Goal: Transaction & Acquisition: Purchase product/service

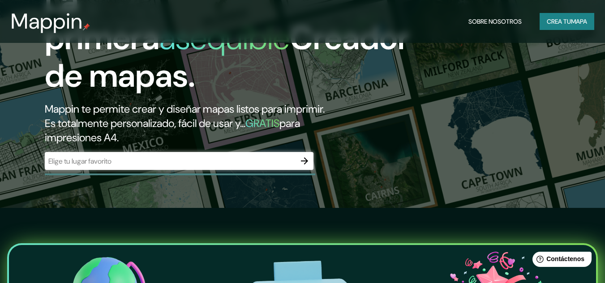
scroll to position [76, 0]
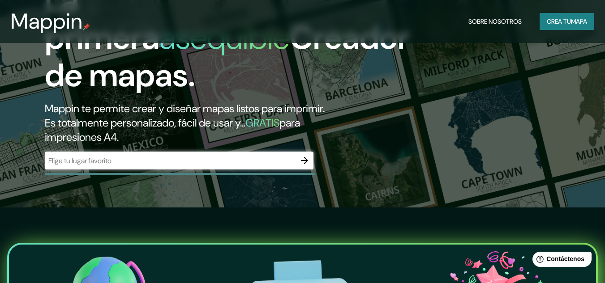
click at [244, 161] on input "text" at bounding box center [170, 161] width 251 height 10
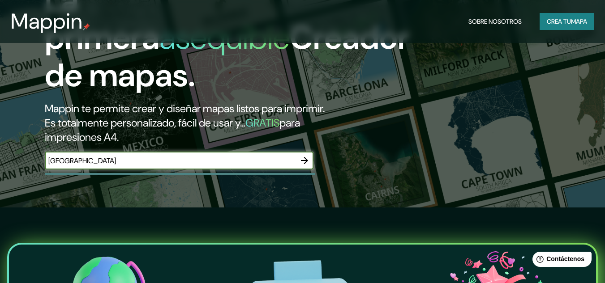
type input "[GEOGRAPHIC_DATA]"
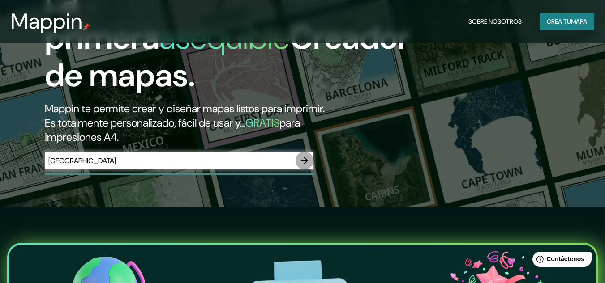
click at [305, 160] on icon "button" at bounding box center [304, 160] width 11 height 11
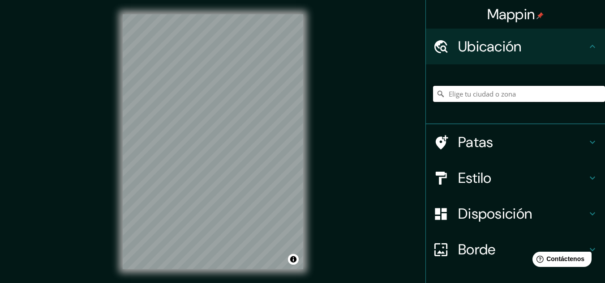
click at [477, 100] on input "Elige tu ciudad o zona" at bounding box center [519, 94] width 172 height 16
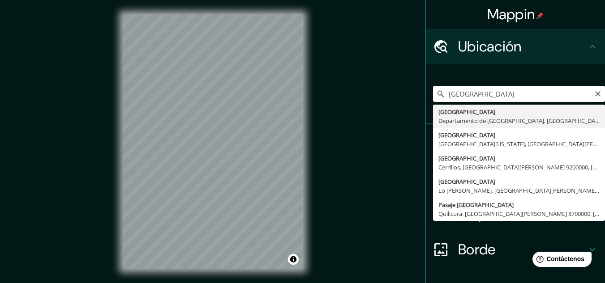
type input "[GEOGRAPHIC_DATA], [GEOGRAPHIC_DATA], [GEOGRAPHIC_DATA]"
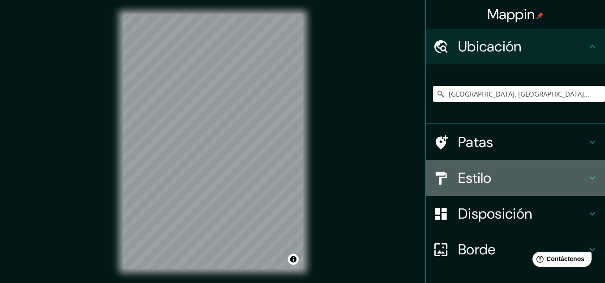
click at [497, 181] on h4 "Estilo" at bounding box center [522, 178] width 129 height 18
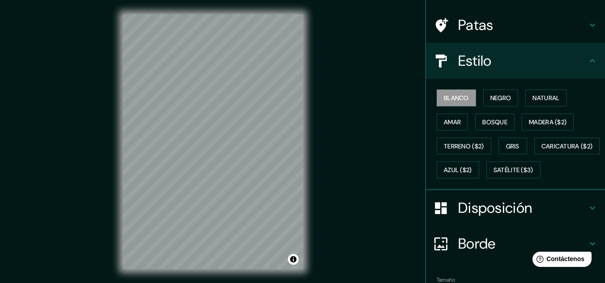
scroll to position [60, 0]
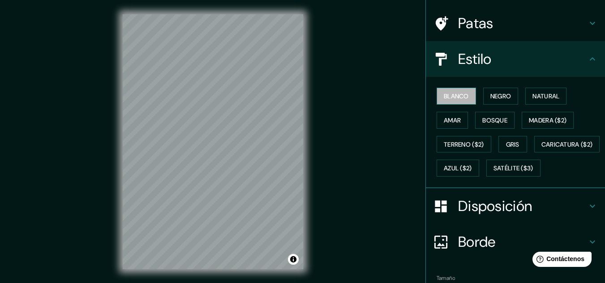
click at [444, 93] on font "Blanco" at bounding box center [456, 96] width 25 height 8
click at [483, 96] on button "Negro" at bounding box center [500, 96] width 35 height 17
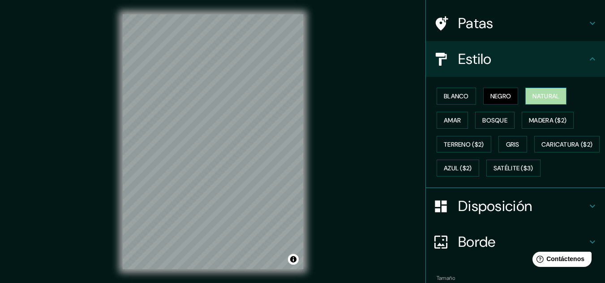
click at [525, 94] on button "Natural" at bounding box center [545, 96] width 41 height 17
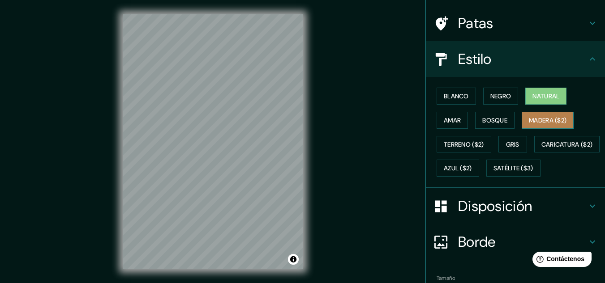
click at [522, 122] on button "Madera ($2)" at bounding box center [547, 120] width 52 height 17
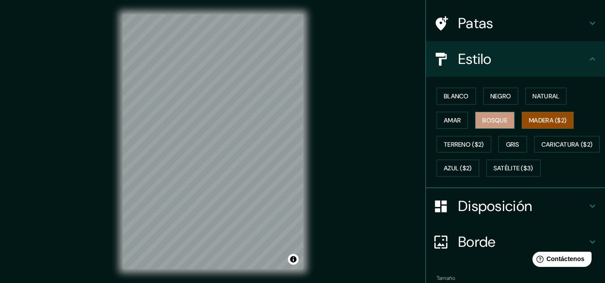
click at [505, 117] on button "Bosque" at bounding box center [494, 120] width 39 height 17
click at [529, 115] on font "Madera ($2)" at bounding box center [548, 121] width 38 height 12
click at [107, 41] on div "Mappin Ubicación [GEOGRAPHIC_DATA], [GEOGRAPHIC_DATA], [GEOGRAPHIC_DATA] Patas …" at bounding box center [302, 149] width 605 height 298
click at [323, 80] on div "Mappin Ubicación [GEOGRAPHIC_DATA], [GEOGRAPHIC_DATA], [GEOGRAPHIC_DATA] Patas …" at bounding box center [302, 149] width 605 height 298
click at [444, 125] on font "Amar" at bounding box center [452, 121] width 17 height 12
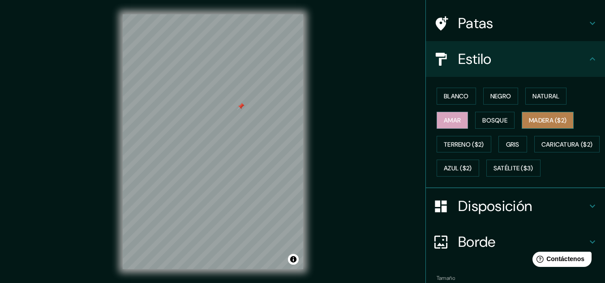
click at [552, 120] on font "Madera ($2)" at bounding box center [548, 120] width 38 height 8
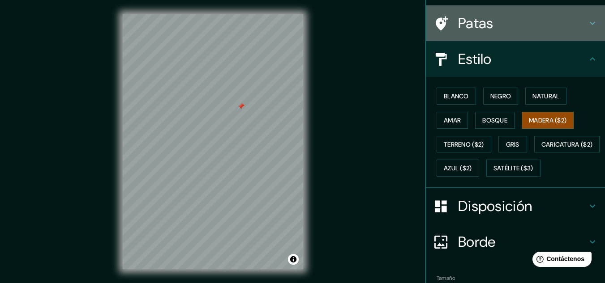
click at [507, 26] on h4 "Patas" at bounding box center [522, 23] width 129 height 18
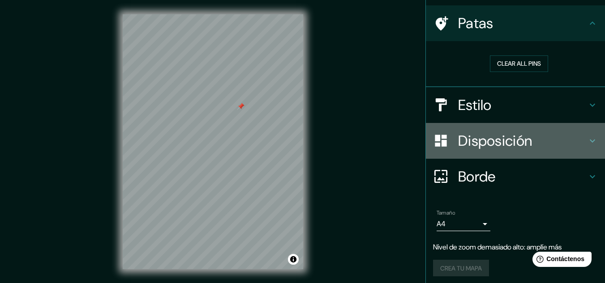
click at [494, 136] on font "Disposición" at bounding box center [495, 141] width 74 height 19
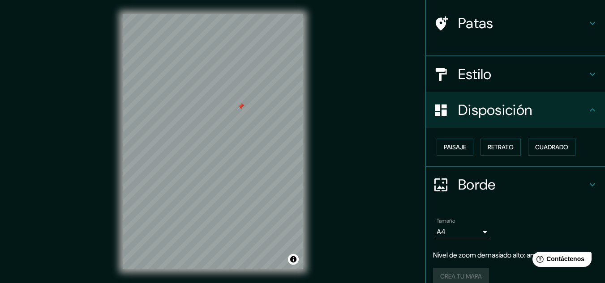
scroll to position [57, 0]
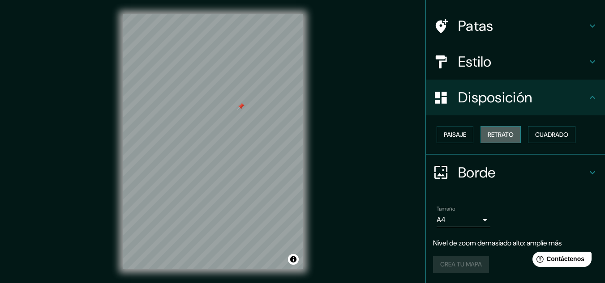
click at [487, 135] on font "Retrato" at bounding box center [500, 135] width 26 height 8
click at [462, 136] on button "Paisaje" at bounding box center [454, 134] width 37 height 17
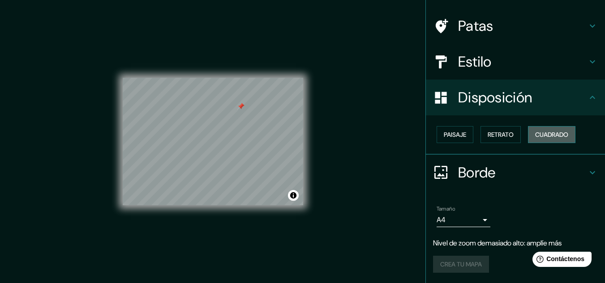
click at [538, 129] on font "Cuadrado" at bounding box center [551, 135] width 33 height 12
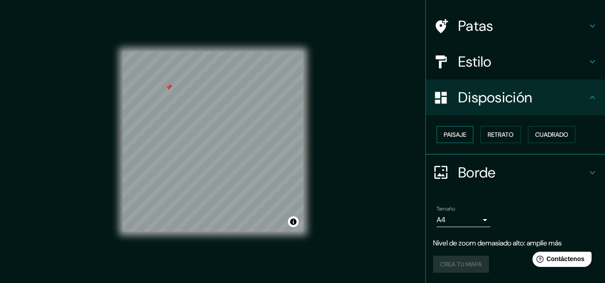
click at [454, 140] on font "Paisaje" at bounding box center [455, 135] width 22 height 12
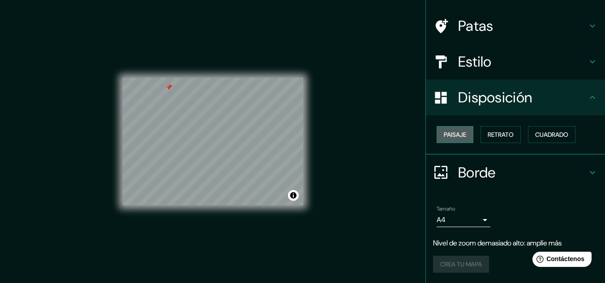
click at [454, 140] on font "Paisaje" at bounding box center [455, 135] width 22 height 12
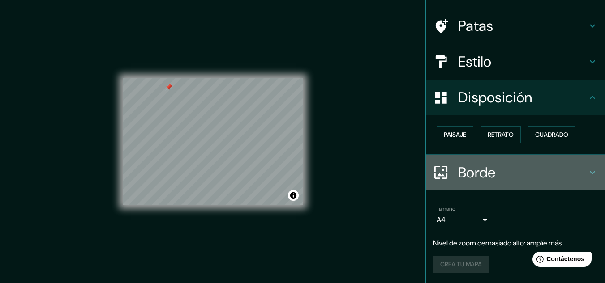
click at [449, 166] on div at bounding box center [445, 173] width 25 height 16
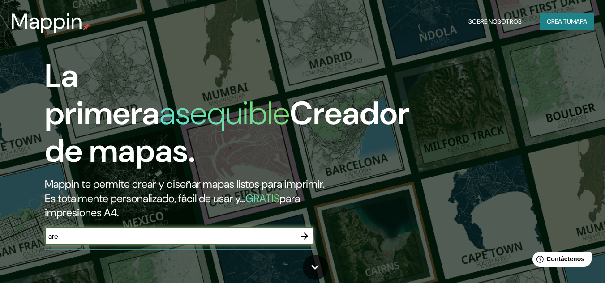
type input "are"
click at [130, 241] on input "are" at bounding box center [170, 236] width 251 height 10
click at [113, 241] on input "[GEOGRAPHIC_DATA]" at bounding box center [170, 236] width 251 height 10
type input "a"
type input "[GEOGRAPHIC_DATA]"
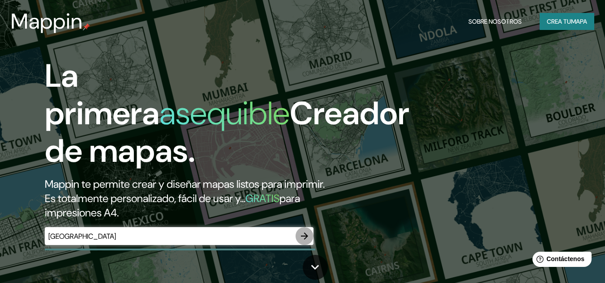
click at [298, 238] on button "button" at bounding box center [304, 236] width 18 height 18
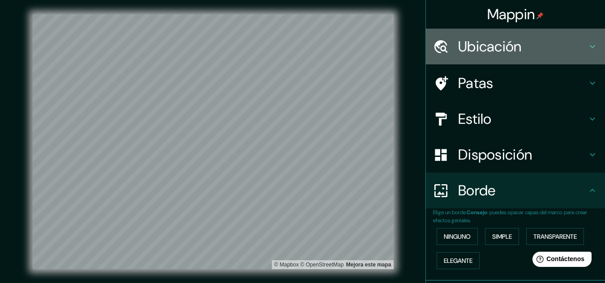
click at [458, 55] on font "Ubicación" at bounding box center [490, 46] width 64 height 19
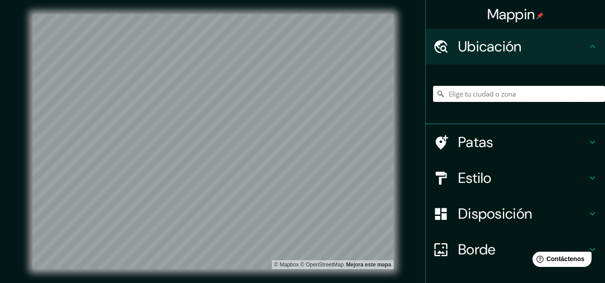
click at [463, 91] on input "Elige tu ciudad o zona" at bounding box center [519, 94] width 172 height 16
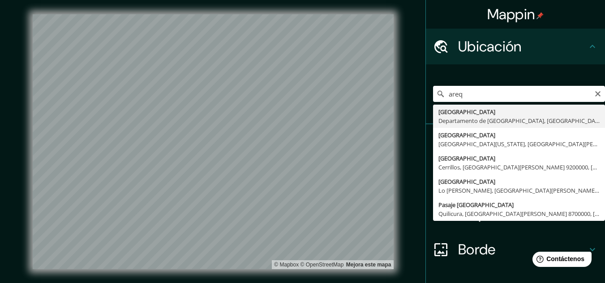
type input "[GEOGRAPHIC_DATA], [GEOGRAPHIC_DATA], [GEOGRAPHIC_DATA]"
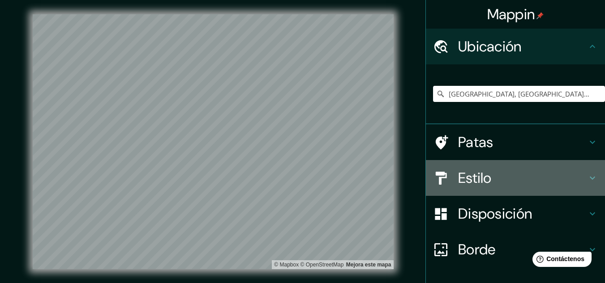
click at [498, 168] on div "Estilo" at bounding box center [515, 178] width 179 height 36
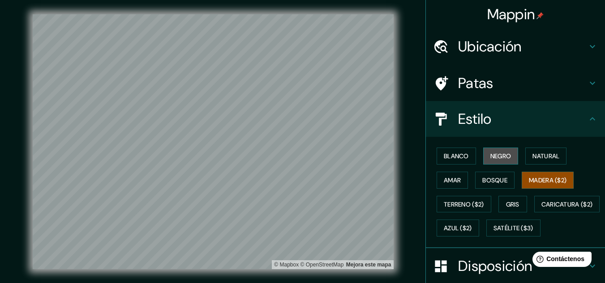
click at [483, 159] on button "Negro" at bounding box center [500, 156] width 35 height 17
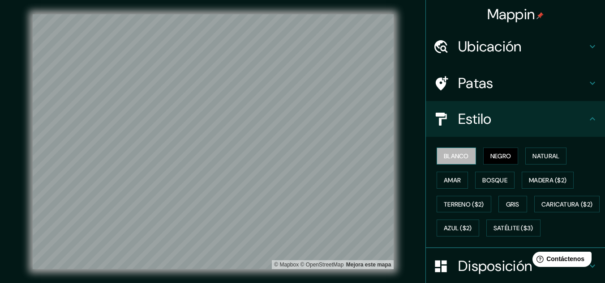
click at [444, 157] on font "Blanco" at bounding box center [456, 156] width 25 height 8
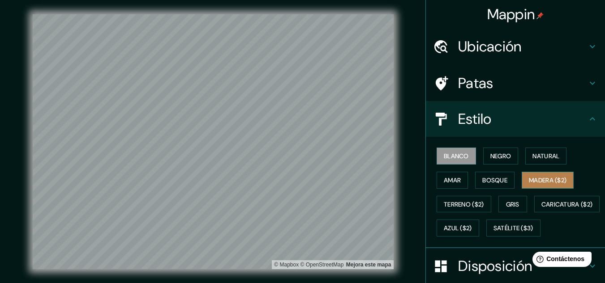
click at [537, 181] on font "Madera ($2)" at bounding box center [548, 180] width 38 height 8
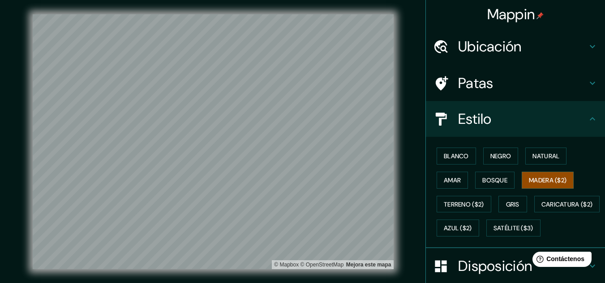
click at [234, 283] on html "Mappin Ubicación [GEOGRAPHIC_DATA], [GEOGRAPHIC_DATA], [GEOGRAPHIC_DATA] Patas …" at bounding box center [302, 141] width 605 height 283
drag, startPoint x: 413, startPoint y: 52, endPoint x: 389, endPoint y: -15, distance: 71.3
click at [389, 0] on html "Mappin Ubicación [GEOGRAPHIC_DATA], [GEOGRAPHIC_DATA], [GEOGRAPHIC_DATA] Patas …" at bounding box center [302, 141] width 605 height 283
click at [381, 0] on html "Mappin Ubicación [GEOGRAPHIC_DATA], [GEOGRAPHIC_DATA], [GEOGRAPHIC_DATA] Patas …" at bounding box center [302, 141] width 605 height 283
click at [282, 104] on div at bounding box center [284, 107] width 7 height 7
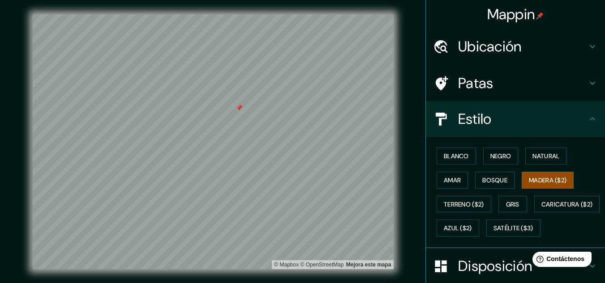
click at [239, 109] on div at bounding box center [238, 107] width 7 height 7
click at [493, 159] on font "Negro" at bounding box center [500, 156] width 21 height 8
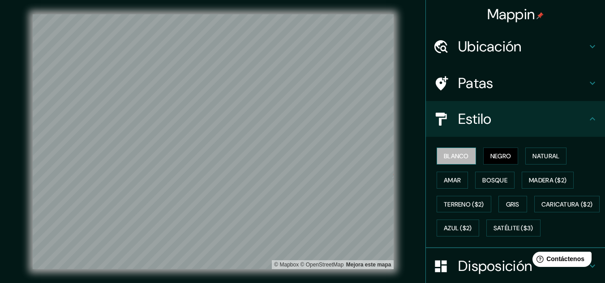
click at [453, 161] on font "Blanco" at bounding box center [456, 156] width 25 height 12
click at [514, 167] on div "Blanco Negro Natural Amar Bosque Madera ($2) Terreno ($2) Gris Caricatura ($2) …" at bounding box center [519, 192] width 172 height 96
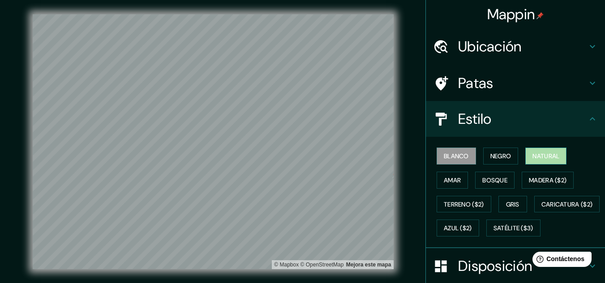
click at [533, 152] on font "Natural" at bounding box center [545, 156] width 27 height 8
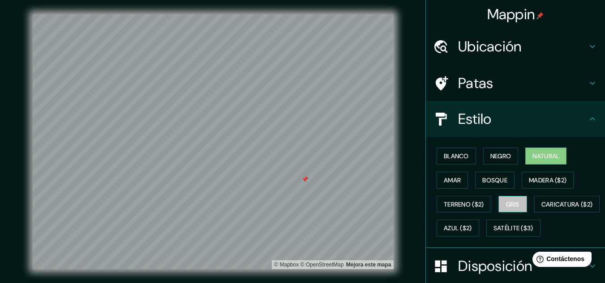
click at [508, 206] on font "Gris" at bounding box center [512, 204] width 13 height 8
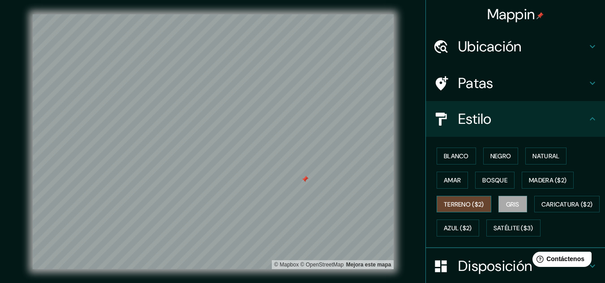
drag, startPoint x: 533, startPoint y: 189, endPoint x: 482, endPoint y: 204, distance: 52.1
click at [482, 204] on div "Blanco Negro Natural Amar Bosque Madera ($2) Terreno ($2) Gris Caricatura ($2) …" at bounding box center [519, 192] width 172 height 96
click at [482, 204] on button "Terreno ($2)" at bounding box center [463, 204] width 55 height 17
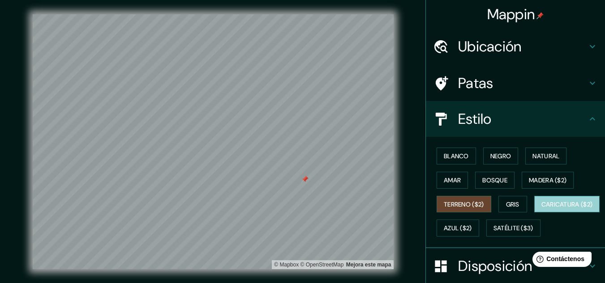
click at [541, 210] on font "Caricatura ($2)" at bounding box center [566, 205] width 51 height 12
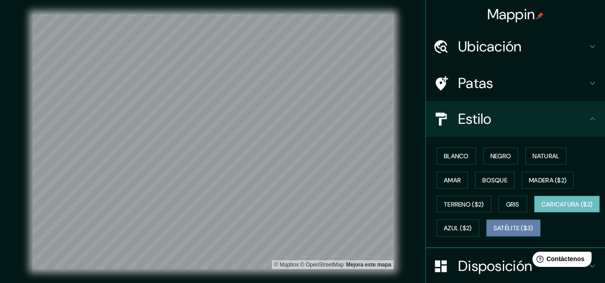
click at [493, 233] on font "Satélite ($3)" at bounding box center [513, 229] width 40 height 8
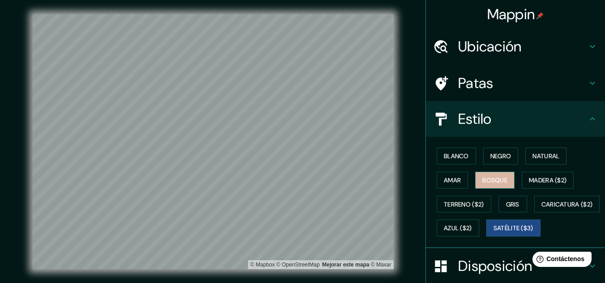
click at [489, 179] on font "Bosque" at bounding box center [494, 180] width 25 height 8
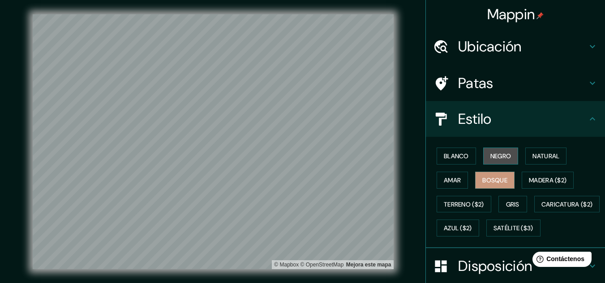
click at [490, 158] on font "Negro" at bounding box center [500, 156] width 21 height 8
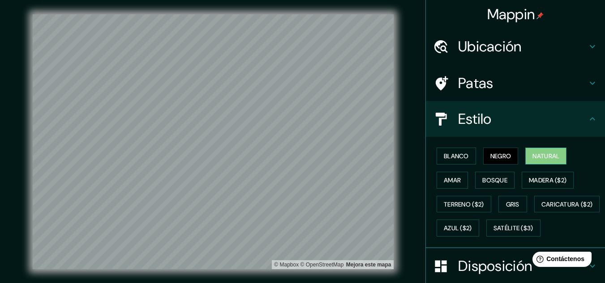
click at [547, 160] on font "Natural" at bounding box center [545, 156] width 27 height 8
click at [493, 233] on font "Satélite ($3)" at bounding box center [513, 229] width 40 height 8
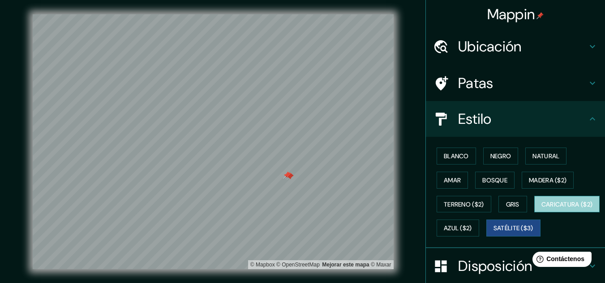
click at [541, 209] on font "Caricatura ($2)" at bounding box center [566, 204] width 51 height 8
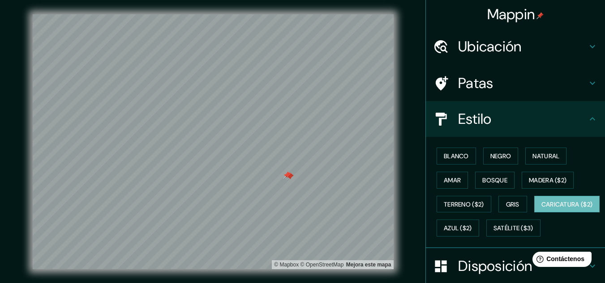
click at [289, 175] on div at bounding box center [288, 175] width 7 height 7
click at [289, 175] on div at bounding box center [289, 176] width 7 height 7
click at [289, 175] on div at bounding box center [286, 175] width 7 height 7
click at [286, 173] on div at bounding box center [286, 175] width 7 height 7
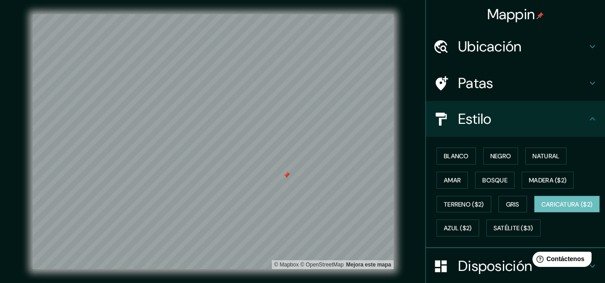
click at [286, 173] on div at bounding box center [286, 175] width 7 height 7
click at [511, 200] on font "Gris" at bounding box center [512, 204] width 13 height 8
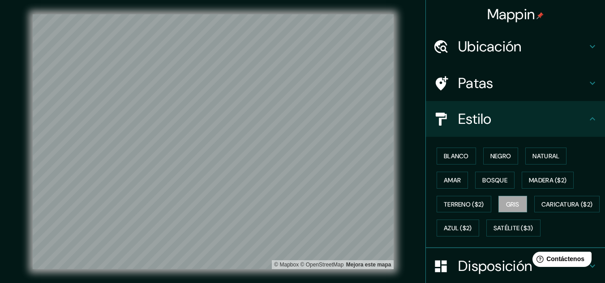
click at [549, 165] on div "Blanco Negro Natural Amar Bosque Madera ($2) Terreno ($2) Gris Caricatura ($2) …" at bounding box center [519, 192] width 172 height 96
click at [546, 158] on font "Natural" at bounding box center [545, 156] width 27 height 8
click at [240, 176] on div at bounding box center [240, 175] width 7 height 7
click at [318, 194] on div at bounding box center [318, 192] width 7 height 7
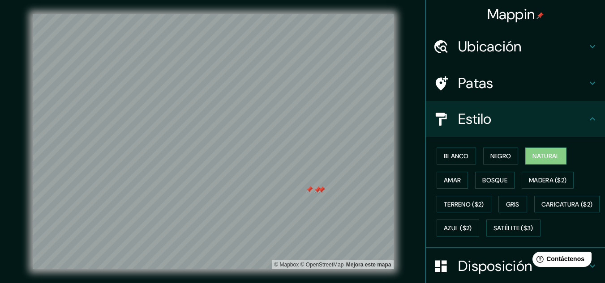
click at [324, 192] on div at bounding box center [321, 190] width 7 height 7
click at [310, 191] on div at bounding box center [309, 189] width 7 height 7
click at [319, 192] on div at bounding box center [321, 190] width 7 height 7
click at [318, 192] on div at bounding box center [317, 190] width 7 height 7
click at [309, 14] on div at bounding box center [213, 14] width 361 height 0
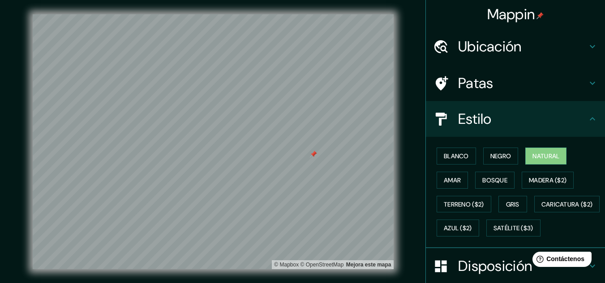
click at [316, 157] on div at bounding box center [313, 154] width 7 height 7
click at [363, 193] on div at bounding box center [365, 194] width 7 height 7
click at [247, 185] on div at bounding box center [246, 183] width 7 height 7
click at [446, 179] on font "Amar" at bounding box center [452, 180] width 17 height 8
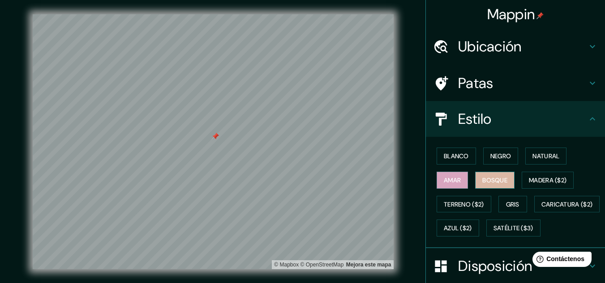
click at [475, 187] on button "Bosque" at bounding box center [494, 180] width 39 height 17
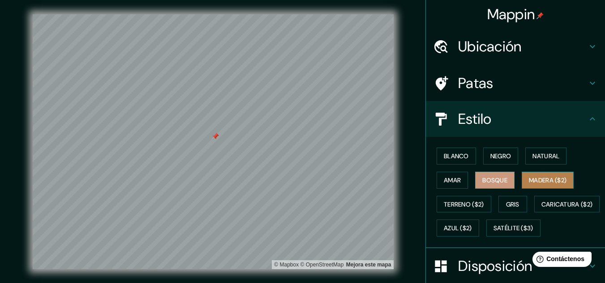
click at [529, 185] on font "Madera ($2)" at bounding box center [548, 181] width 38 height 12
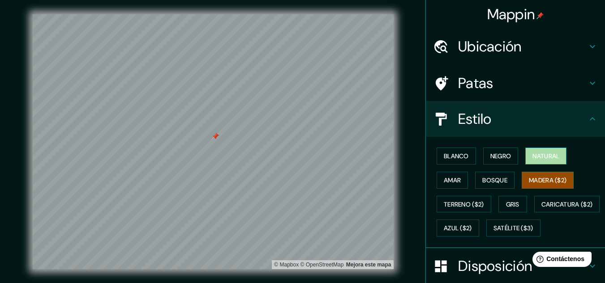
click at [540, 164] on button "Natural" at bounding box center [545, 156] width 41 height 17
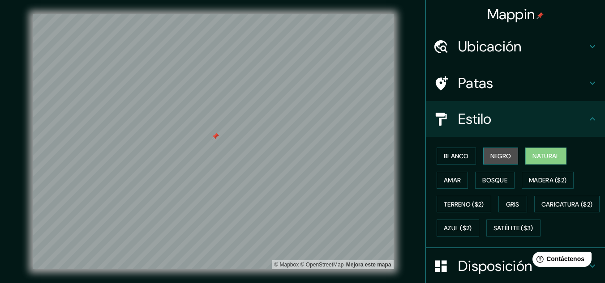
click at [503, 157] on font "Negro" at bounding box center [500, 156] width 21 height 8
click at [532, 159] on font "Natural" at bounding box center [545, 156] width 27 height 8
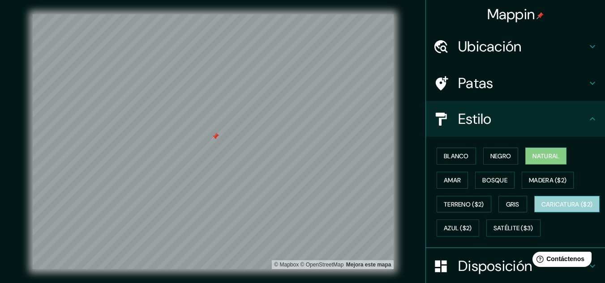
click at [541, 209] on font "Caricatura ($2)" at bounding box center [566, 204] width 51 height 8
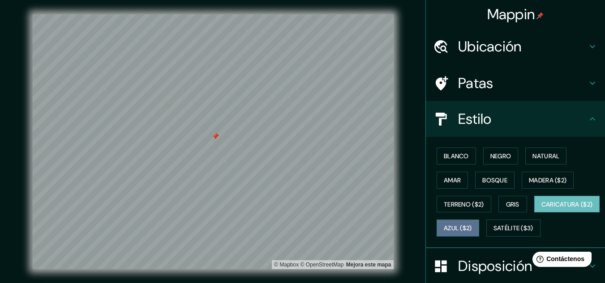
click at [472, 227] on font "Azul ($2)" at bounding box center [458, 229] width 28 height 8
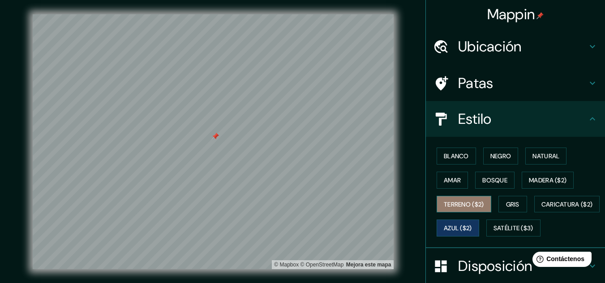
click at [454, 205] on font "Terreno ($2)" at bounding box center [464, 204] width 40 height 8
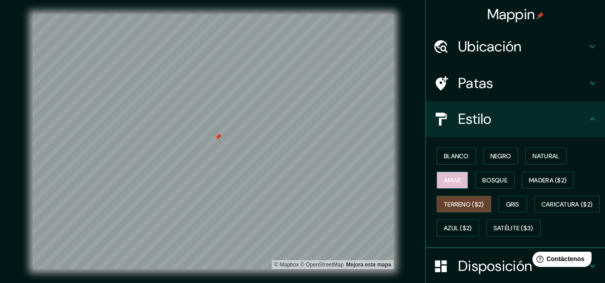
click at [444, 178] on font "Amar" at bounding box center [452, 180] width 17 height 8
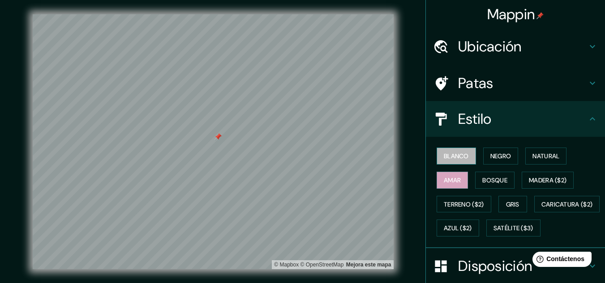
click at [446, 156] on font "Blanco" at bounding box center [456, 156] width 25 height 8
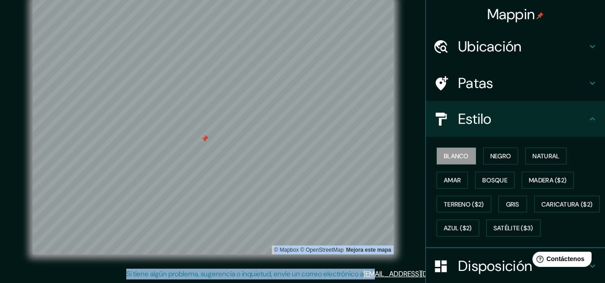
drag, startPoint x: 402, startPoint y: 283, endPoint x: 409, endPoint y: 294, distance: 13.0
click at [409, 269] on html "Mappin Ubicación [GEOGRAPHIC_DATA], [GEOGRAPHIC_DATA], [GEOGRAPHIC_DATA] Patas …" at bounding box center [302, 126] width 605 height 283
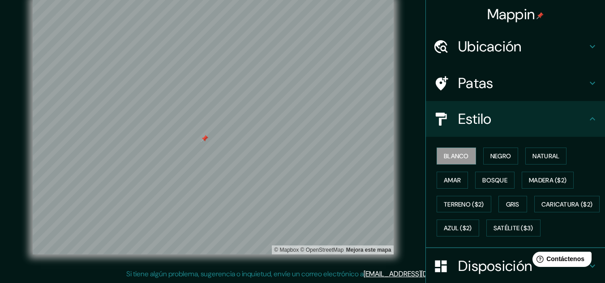
click at [500, 240] on div "Blanco Negro Natural Amar Bosque Madera ($2) Terreno ($2) Gris Caricatura ($2) …" at bounding box center [519, 192] width 172 height 96
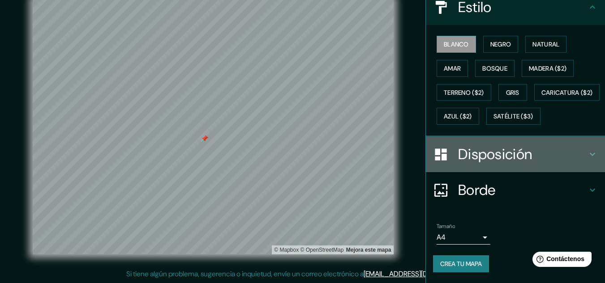
click at [529, 156] on h4 "Disposición" at bounding box center [522, 154] width 129 height 18
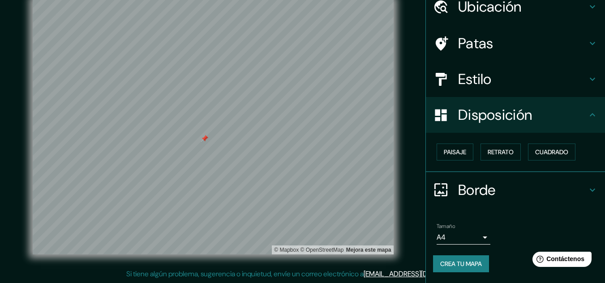
scroll to position [39, 0]
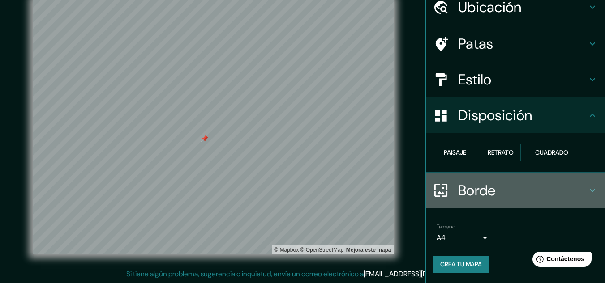
click at [468, 188] on font "Borde" at bounding box center [477, 190] width 38 height 19
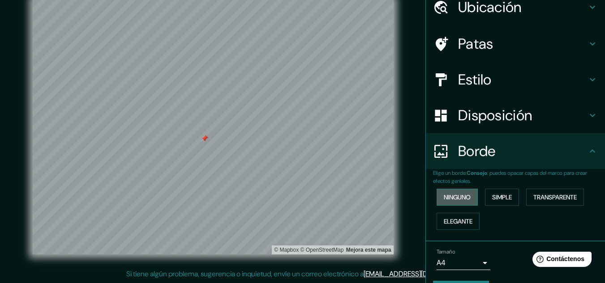
click at [465, 201] on button "Ninguno" at bounding box center [456, 197] width 41 height 17
click at [495, 201] on font "Simple" at bounding box center [502, 197] width 20 height 8
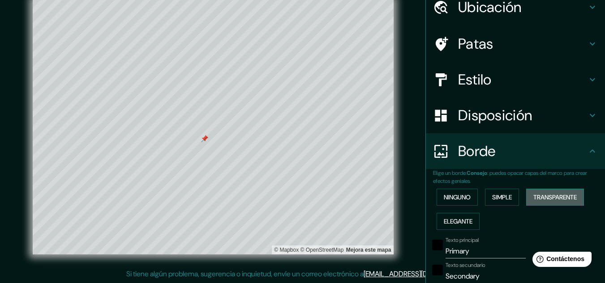
click at [551, 198] on font "Transparente" at bounding box center [554, 197] width 43 height 8
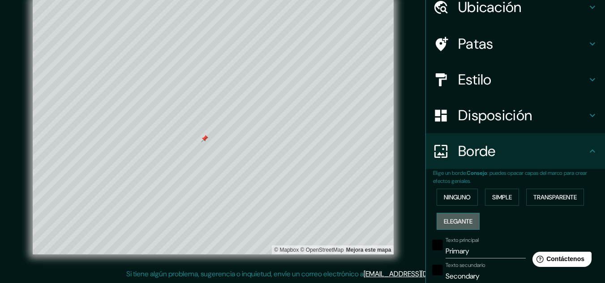
click at [445, 227] on font "Elegante" at bounding box center [458, 222] width 29 height 12
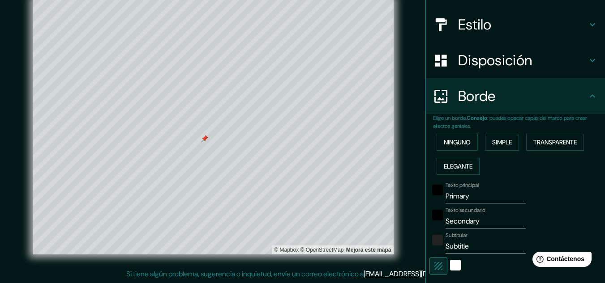
scroll to position [100, 0]
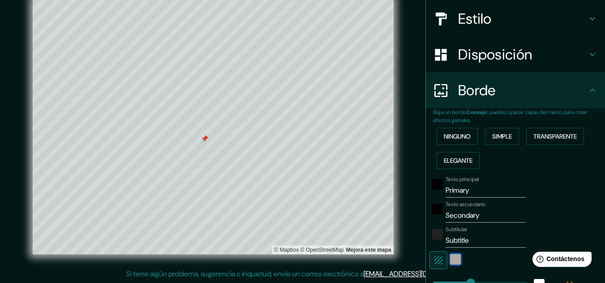
click at [450, 257] on div "blanco" at bounding box center [455, 259] width 11 height 11
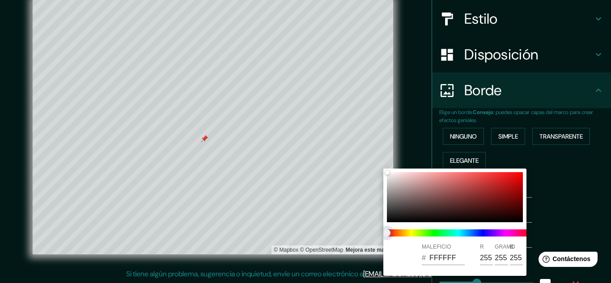
type input "322"
type input "64"
type input "32"
type input "322"
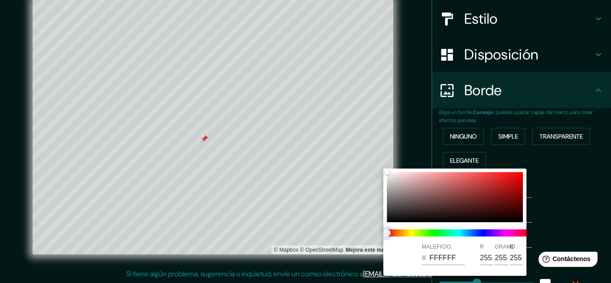
type input "64"
type input "32"
type input "322"
type input "64"
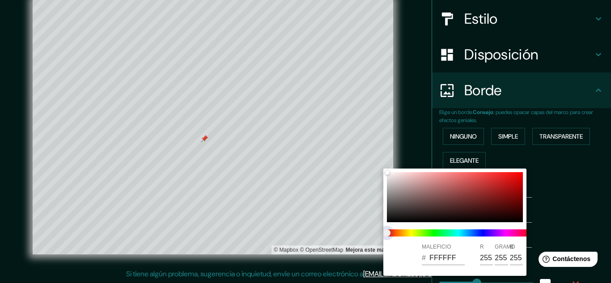
type input "64"
type input "32"
type input "322"
type input "64"
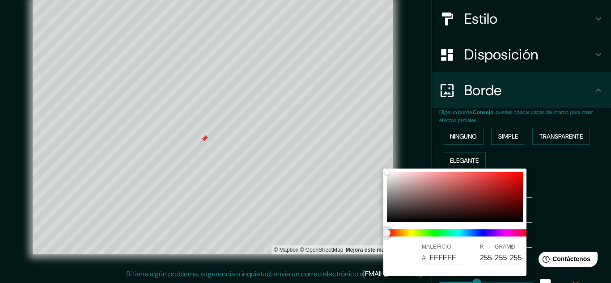
type input "32"
type input "322"
type input "64"
type input "32"
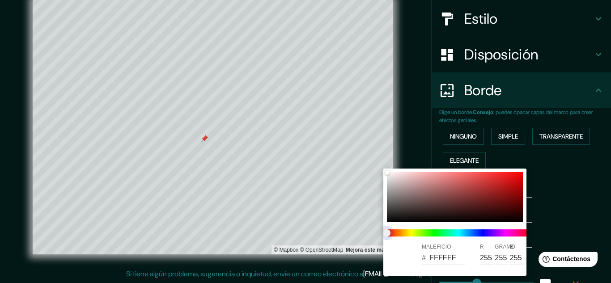
type input "322"
type input "64"
type input "32"
click at [391, 234] on span "control deslizante de color" at bounding box center [387, 233] width 7 height 7
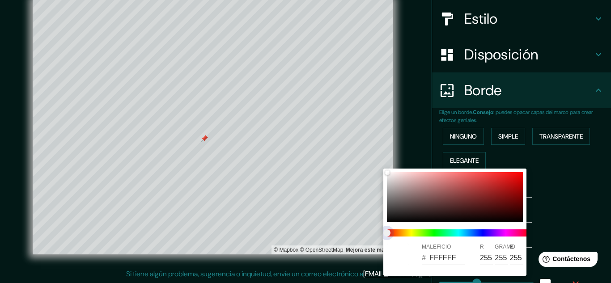
type input "322"
type input "64"
type input "32"
type input "322"
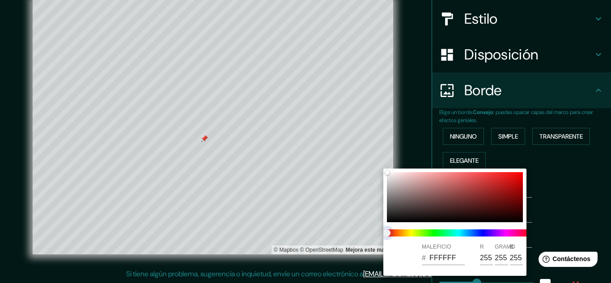
type input "64"
type input "32"
type input "322"
type input "64"
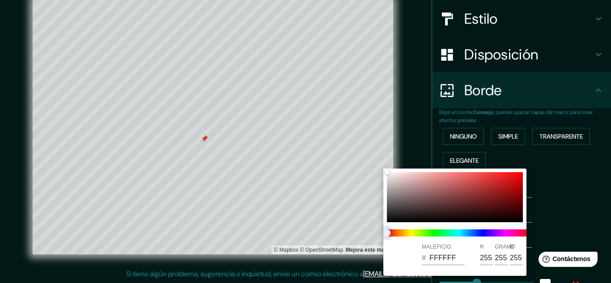
type input "64"
type input "32"
click at [388, 232] on span "control deslizante de color" at bounding box center [387, 233] width 7 height 7
type input "322"
type input "64"
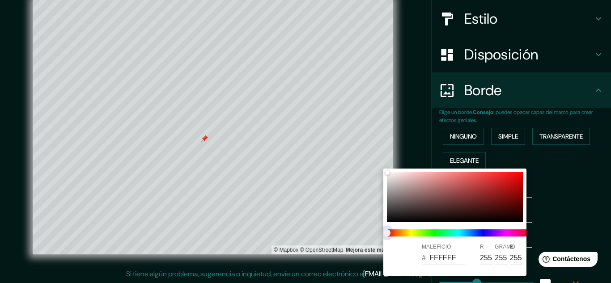
type input "64"
type input "32"
type input "322"
type input "64"
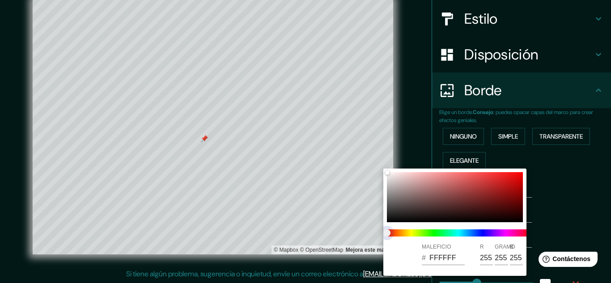
type input "32"
type input "322"
type input "64"
type input "32"
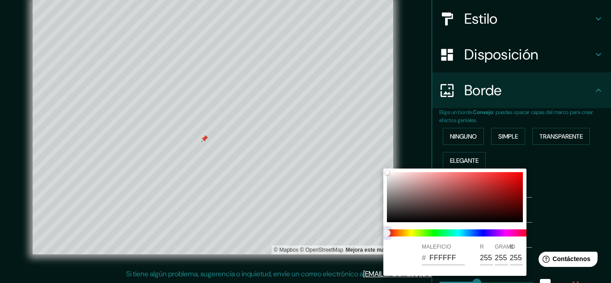
type input "322"
type input "64"
type input "32"
type input "322"
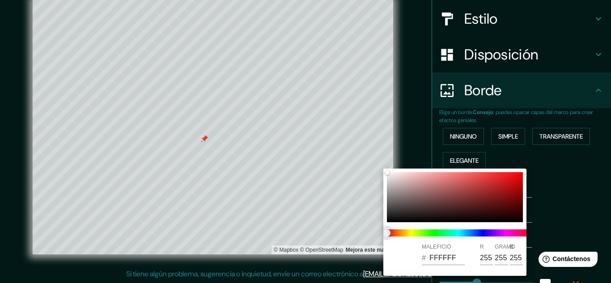
type input "64"
type input "32"
type input "322"
type input "64"
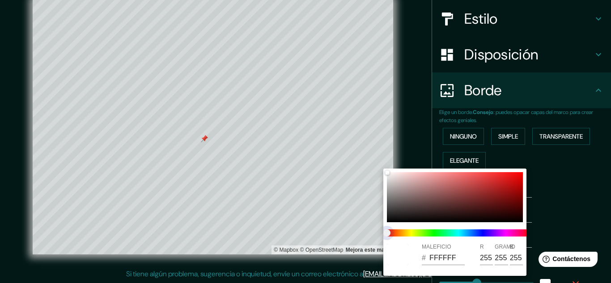
type input "64"
type input "32"
type input "322"
type input "64"
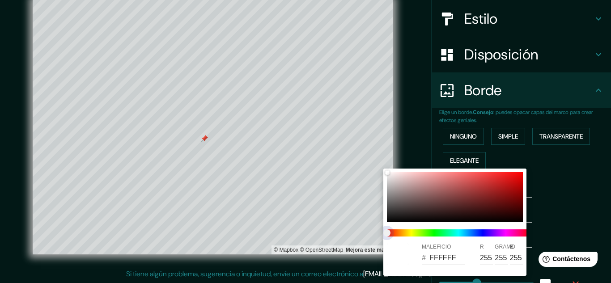
type input "32"
type input "322"
type input "64"
type input "32"
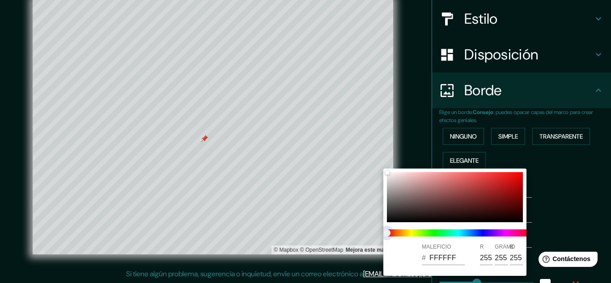
drag, startPoint x: 388, startPoint y: 232, endPoint x: 483, endPoint y: 239, distance: 96.1
click at [483, 239] on div at bounding box center [459, 233] width 150 height 14
type input "322"
type input "64"
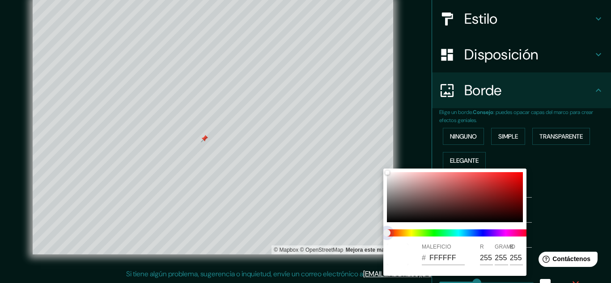
type input "32"
click at [545, 237] on div at bounding box center [305, 141] width 611 height 283
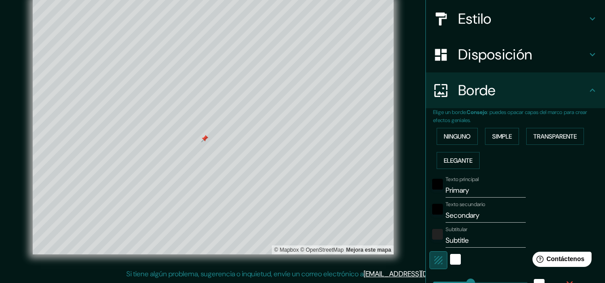
click at [439, 260] on button "button" at bounding box center [438, 261] width 18 height 18
type input "322"
type input "64"
type input "32"
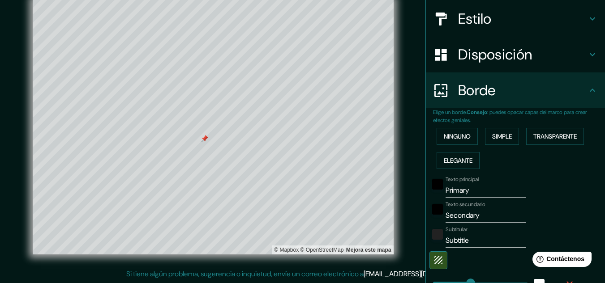
click at [448, 260] on div at bounding box center [502, 261] width 147 height 18
click at [433, 260] on icon "button" at bounding box center [438, 260] width 11 height 11
type input "322"
type input "64"
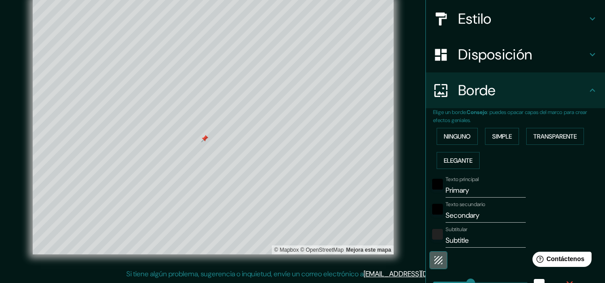
type input "32"
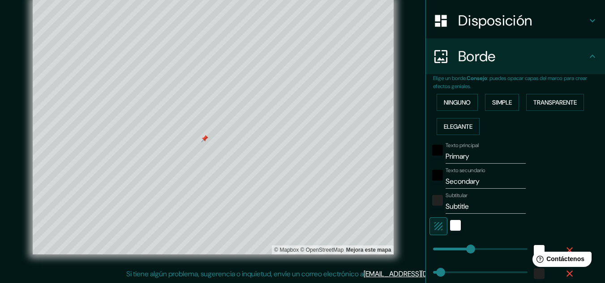
scroll to position [131, 0]
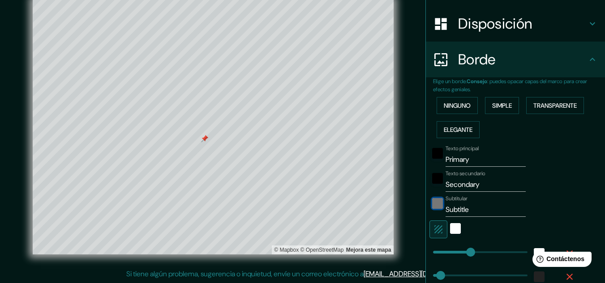
click at [432, 201] on div "color-222222" at bounding box center [437, 203] width 11 height 11
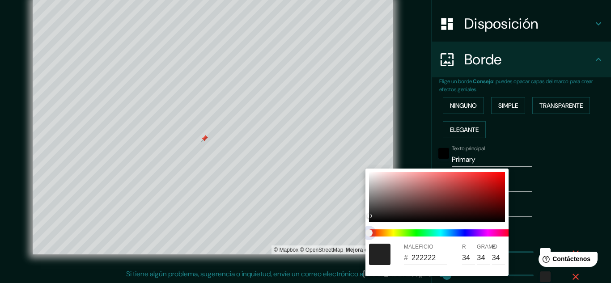
type input "322"
type input "64"
type input "32"
type input "212121"
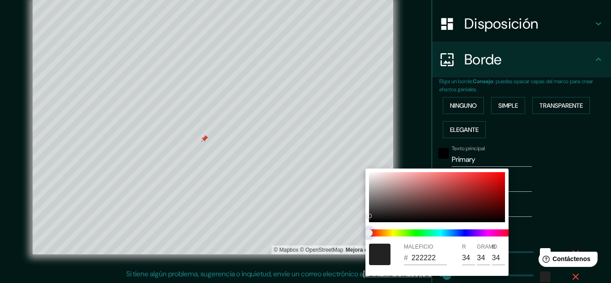
type input "33"
type input "322"
type input "64"
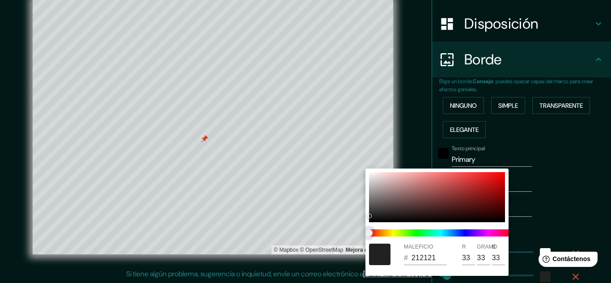
type input "64"
type input "32"
drag, startPoint x: 374, startPoint y: 232, endPoint x: 396, endPoint y: 233, distance: 21.5
click at [396, 233] on span at bounding box center [440, 233] width 143 height 7
click at [529, 216] on div at bounding box center [305, 141] width 611 height 283
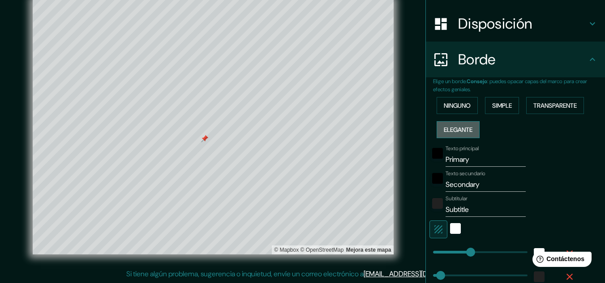
click at [447, 133] on font "Elegante" at bounding box center [458, 130] width 29 height 8
type input "322"
type input "64"
type input "32"
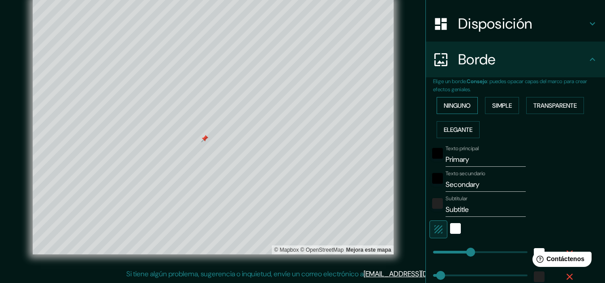
click at [444, 103] on font "Ninguno" at bounding box center [457, 106] width 27 height 8
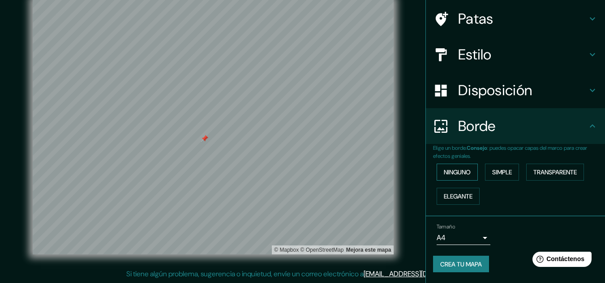
scroll to position [64, 0]
click at [493, 171] on font "Simple" at bounding box center [502, 172] width 20 height 8
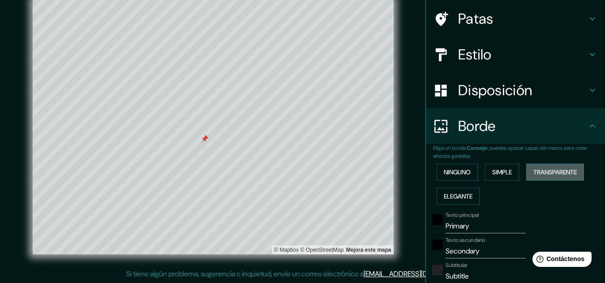
click at [552, 169] on font "Transparente" at bounding box center [554, 172] width 43 height 8
click at [454, 175] on font "Ninguno" at bounding box center [457, 172] width 27 height 8
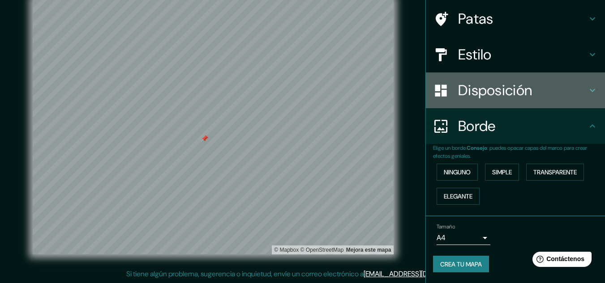
click at [577, 93] on h4 "Disposición" at bounding box center [522, 90] width 129 height 18
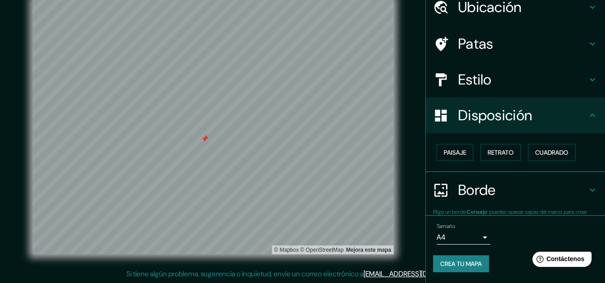
scroll to position [39, 0]
click at [444, 154] on font "Paisaje" at bounding box center [455, 153] width 22 height 8
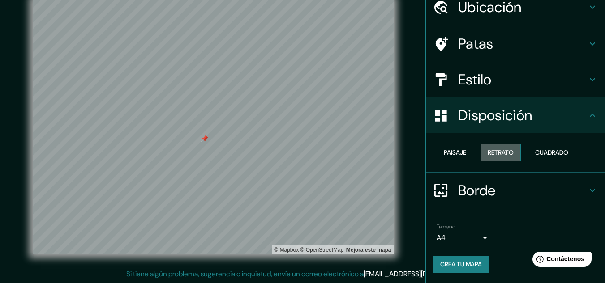
click at [488, 154] on font "Retrato" at bounding box center [500, 153] width 26 height 8
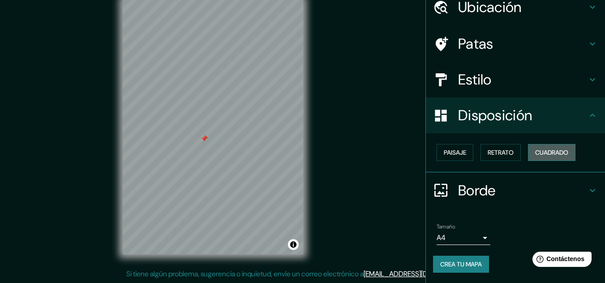
click at [537, 154] on font "Cuadrado" at bounding box center [551, 153] width 33 height 8
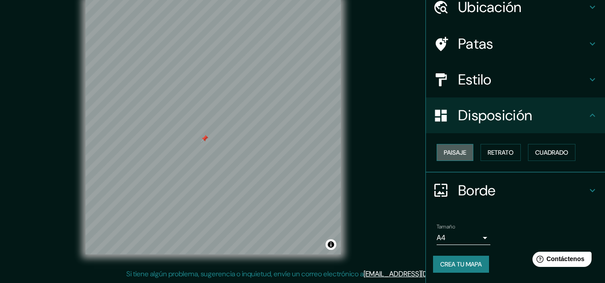
click at [456, 156] on font "Paisaje" at bounding box center [455, 153] width 22 height 8
